Goal: Check status: Check status

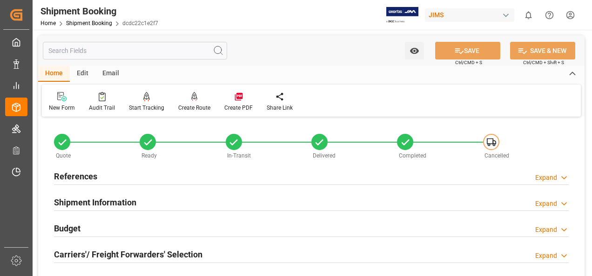
scroll to position [512, 0]
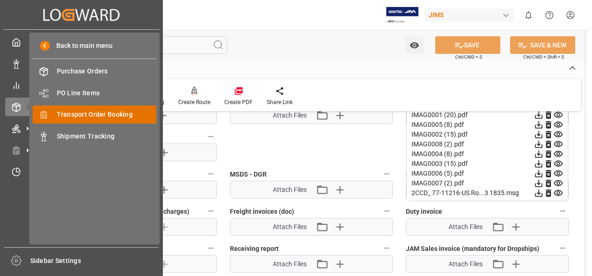
click at [125, 116] on span "Transport Order Booking" at bounding box center [107, 115] width 100 height 10
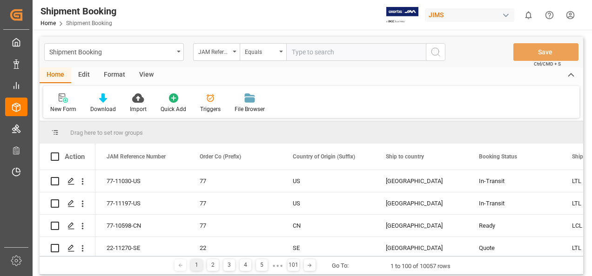
click at [327, 51] on input "text" at bounding box center [356, 52] width 140 height 18
paste input "77-11054-IT"
type input "77-11054-IT"
click at [437, 51] on icon "search button" at bounding box center [435, 52] width 11 height 11
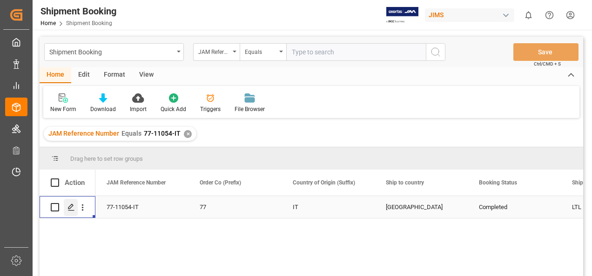
click at [68, 208] on polygon "Press SPACE to select this row." at bounding box center [70, 207] width 5 height 5
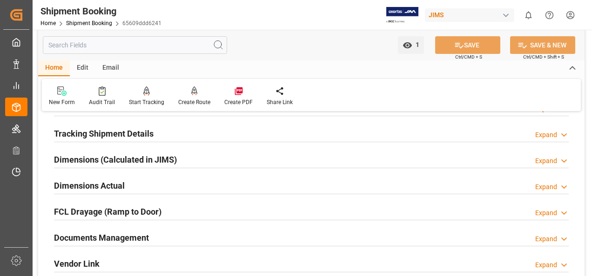
scroll to position [186, 0]
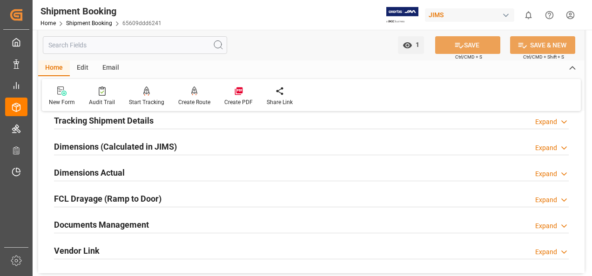
click at [120, 224] on h2 "Documents Management" at bounding box center [101, 225] width 95 height 13
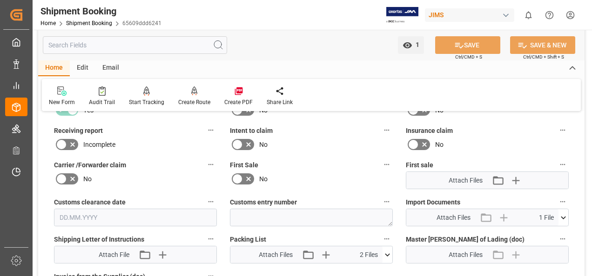
scroll to position [419, 0]
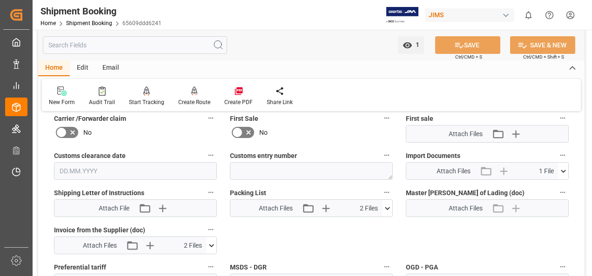
click at [210, 244] on icon at bounding box center [211, 246] width 10 height 10
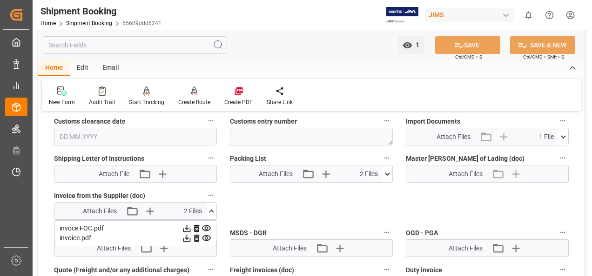
scroll to position [465, 0]
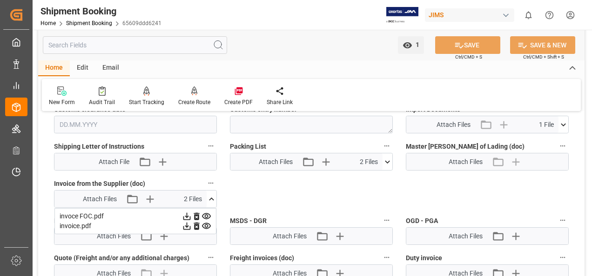
click at [185, 215] on icon at bounding box center [187, 217] width 10 height 10
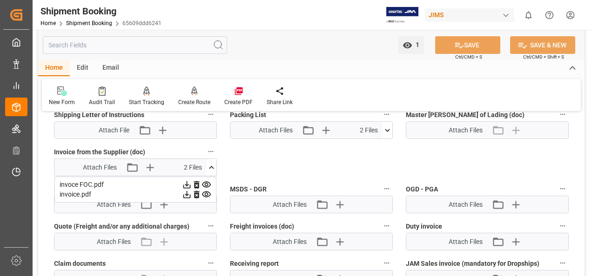
scroll to position [512, 0]
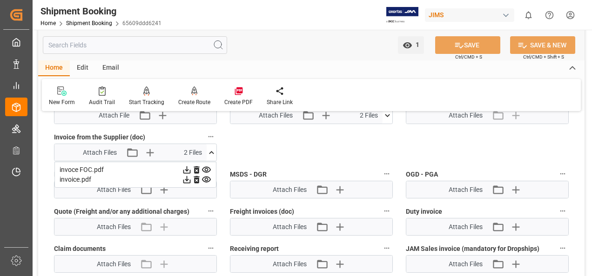
drag, startPoint x: 186, startPoint y: 179, endPoint x: 303, endPoint y: 162, distance: 118.3
click at [186, 178] on icon at bounding box center [186, 179] width 7 height 7
